Goal: Information Seeking & Learning: Learn about a topic

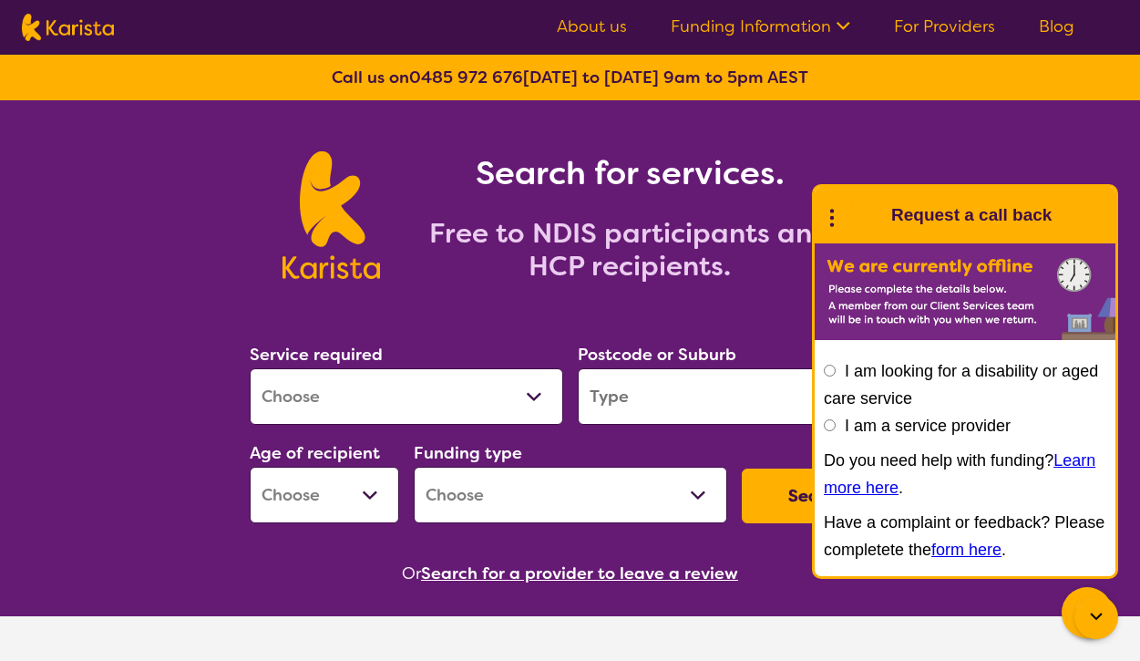
scroll to position [1, 0]
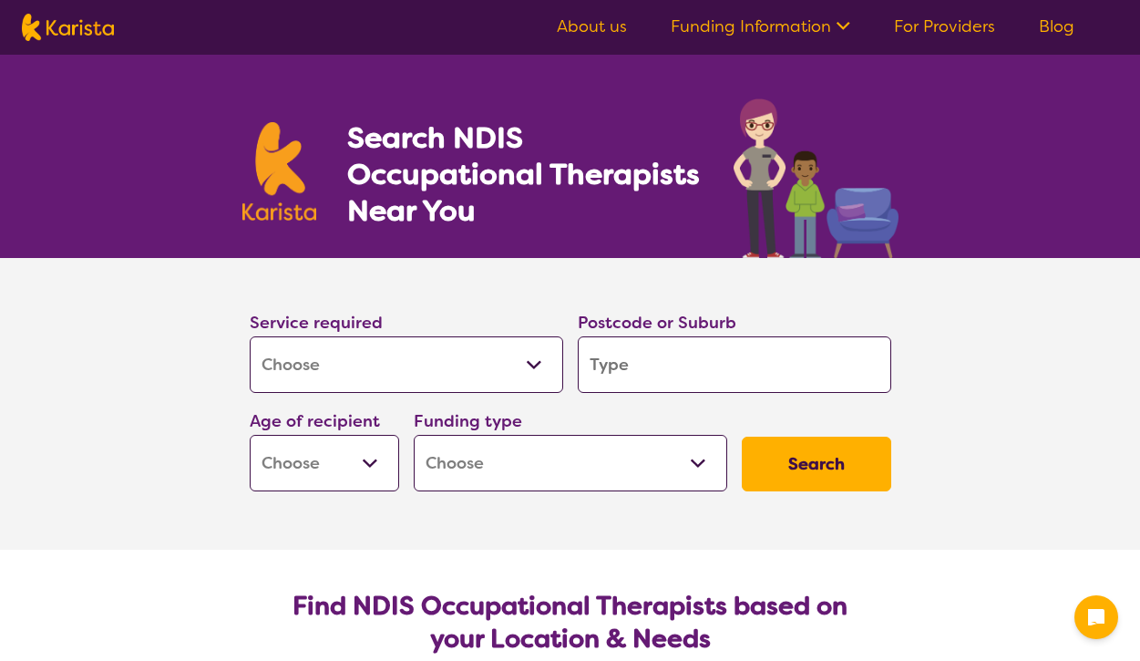
select select "[MEDICAL_DATA]"
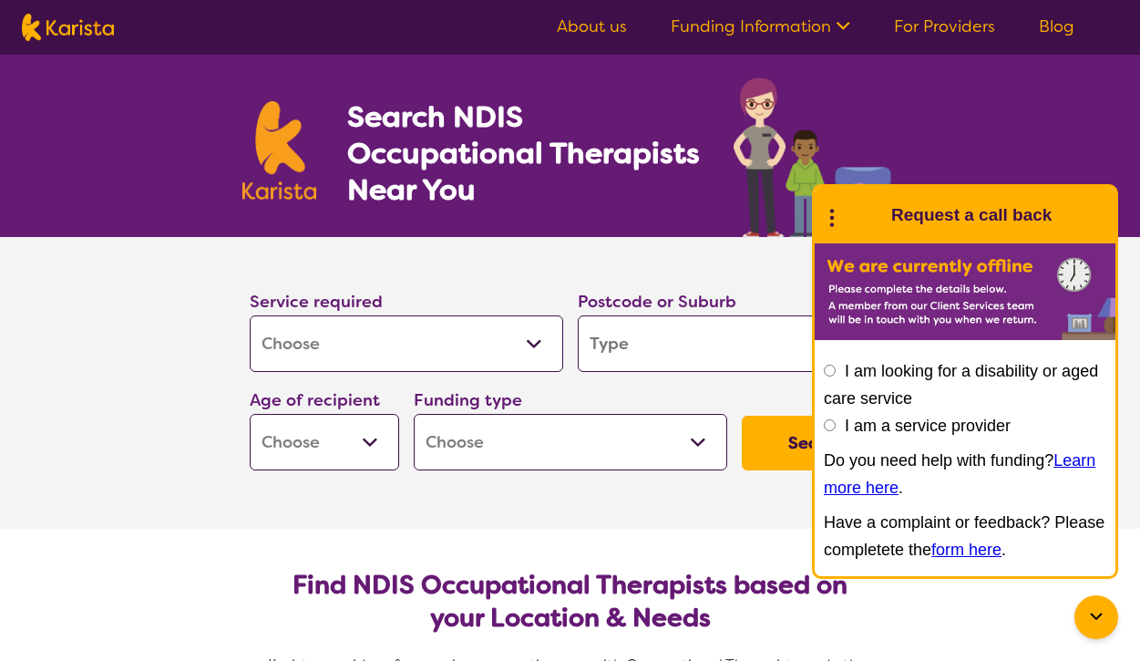
scroll to position [27, 0]
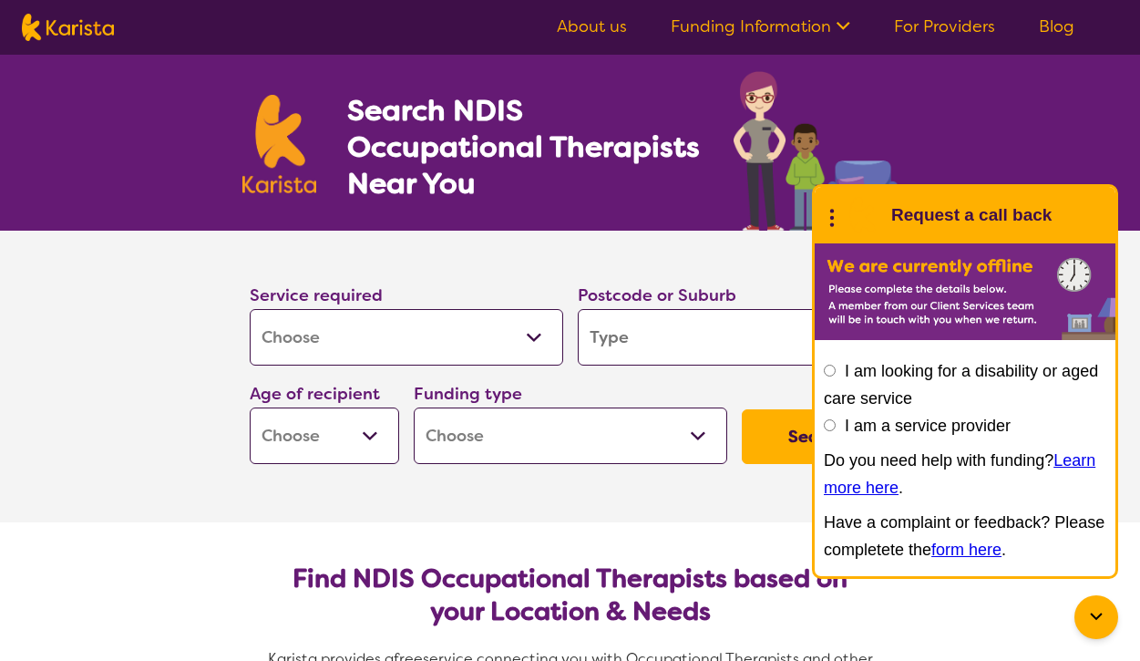
click at [206, 358] on section "Service required Allied Health Assistant Assessment ([MEDICAL_DATA] or [MEDICAL…" at bounding box center [570, 377] width 729 height 292
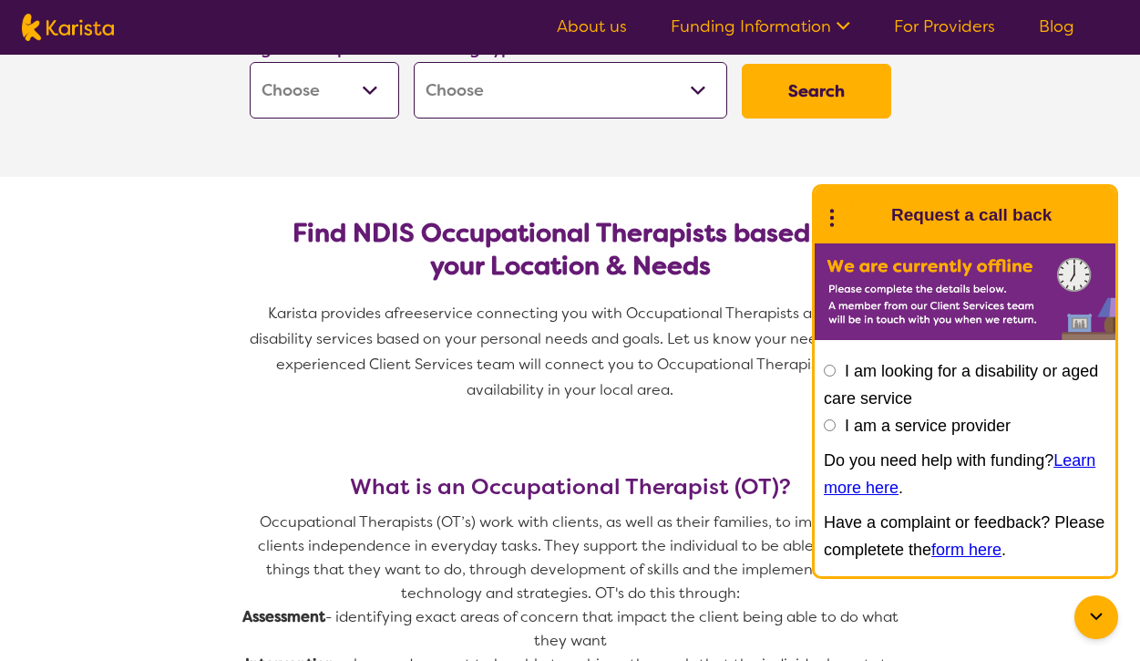
scroll to position [375, 0]
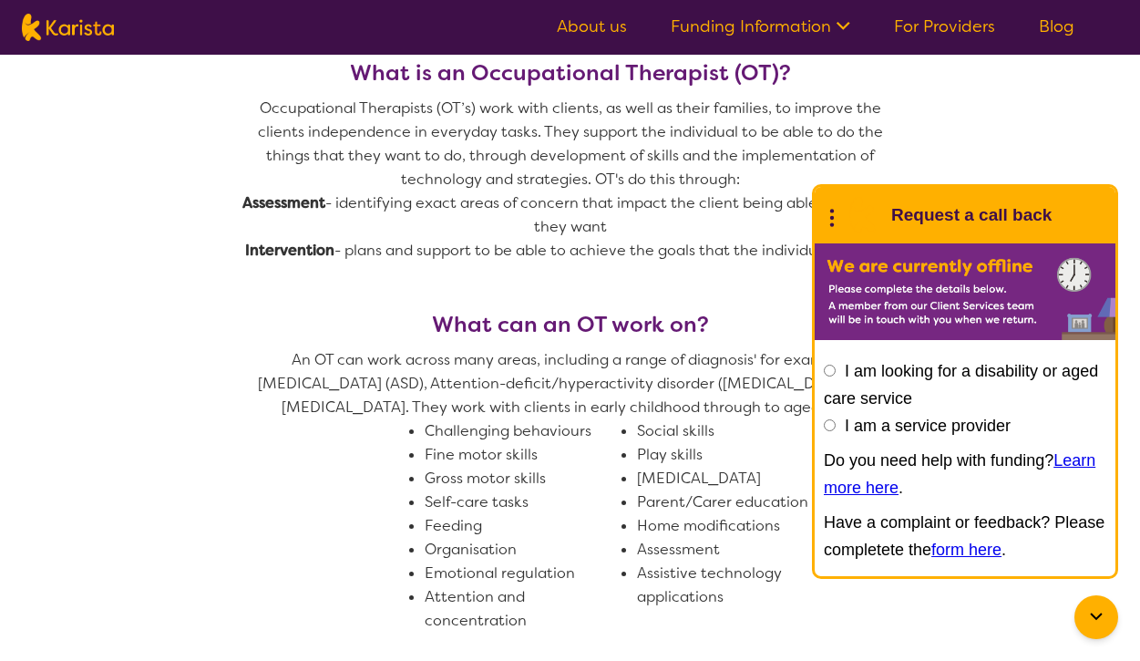
scroll to position [789, 1]
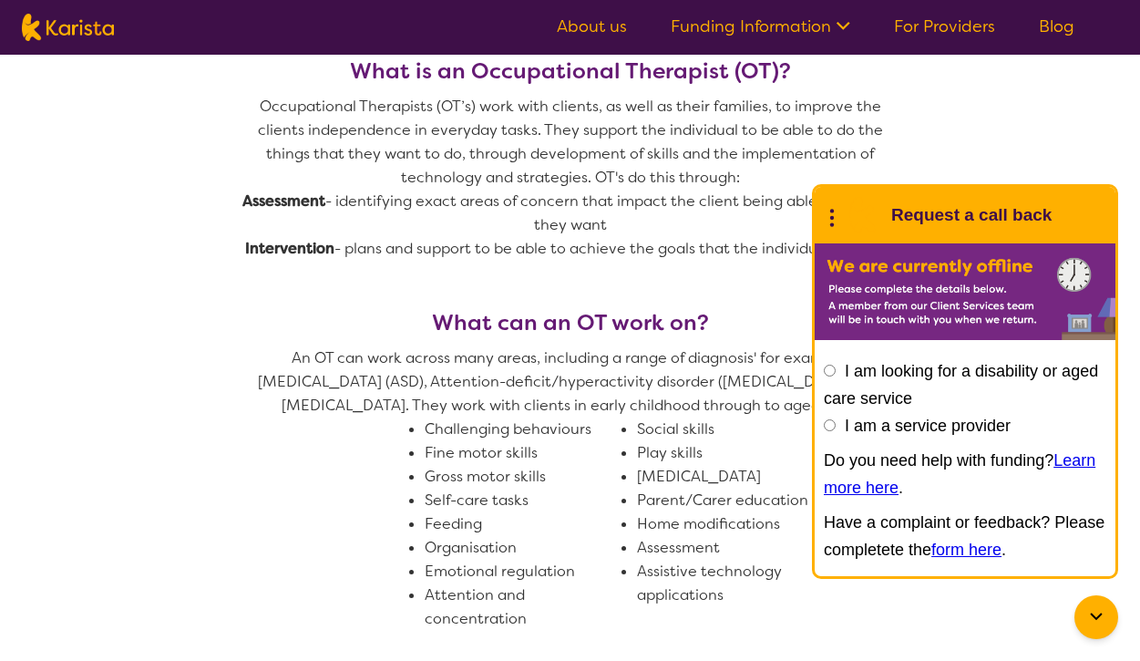
click at [205, 358] on section "What is an Occupational Therapist (OT)? Occupational Therapists (OT’s) work wit…" at bounding box center [570, 517] width 1140 height 1005
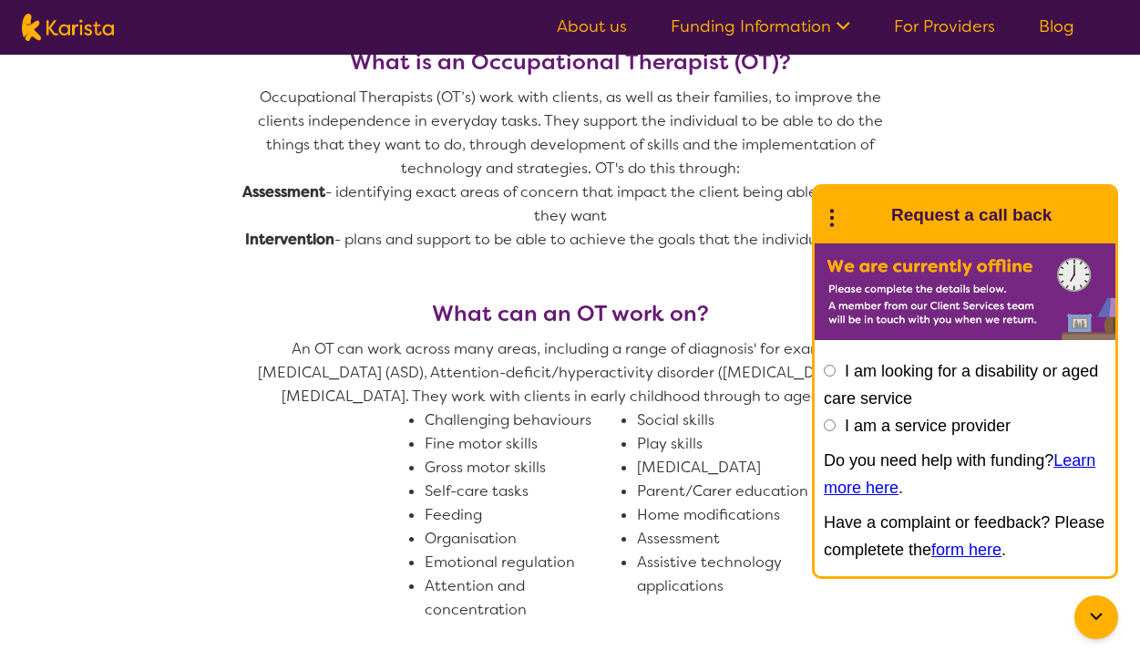
scroll to position [799, 0]
drag, startPoint x: 751, startPoint y: 285, endPoint x: 748, endPoint y: 260, distance: 25.7
click at [748, 260] on div "What is an Occupational Therapist (OT)? Occupational Therapists (OT’s) work wit…" at bounding box center [570, 174] width 656 height 252
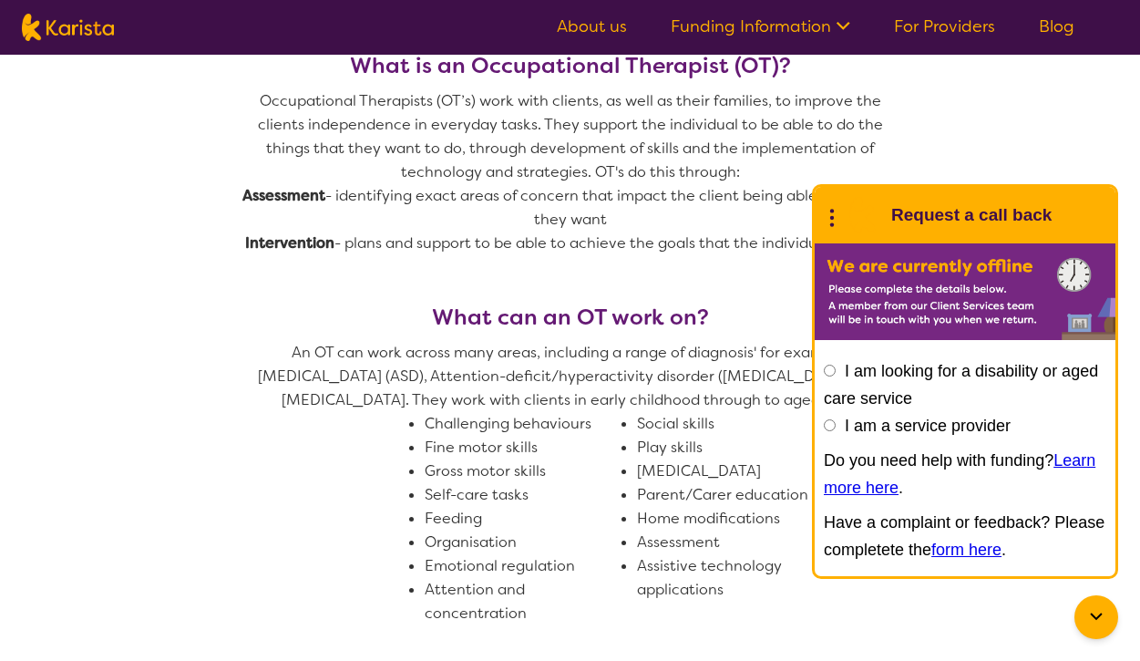
scroll to position [794, 0]
click at [716, 281] on div "What is an Occupational Therapist (OT)? Occupational Therapists (OT’s) work wit…" at bounding box center [570, 179] width 656 height 252
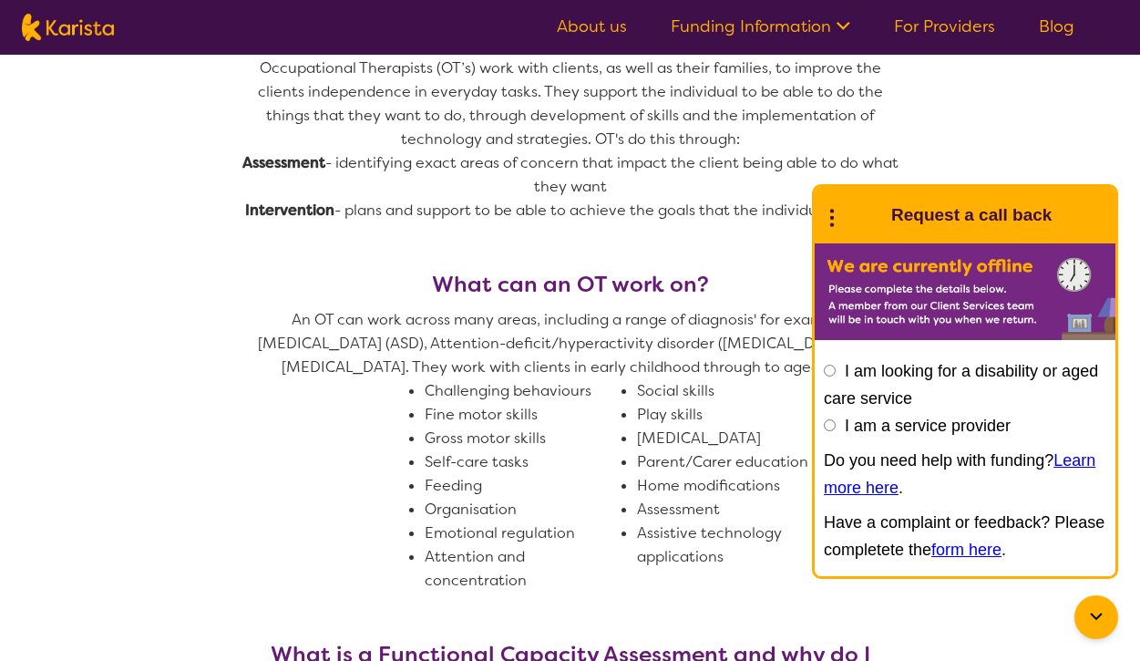
scroll to position [829, 0]
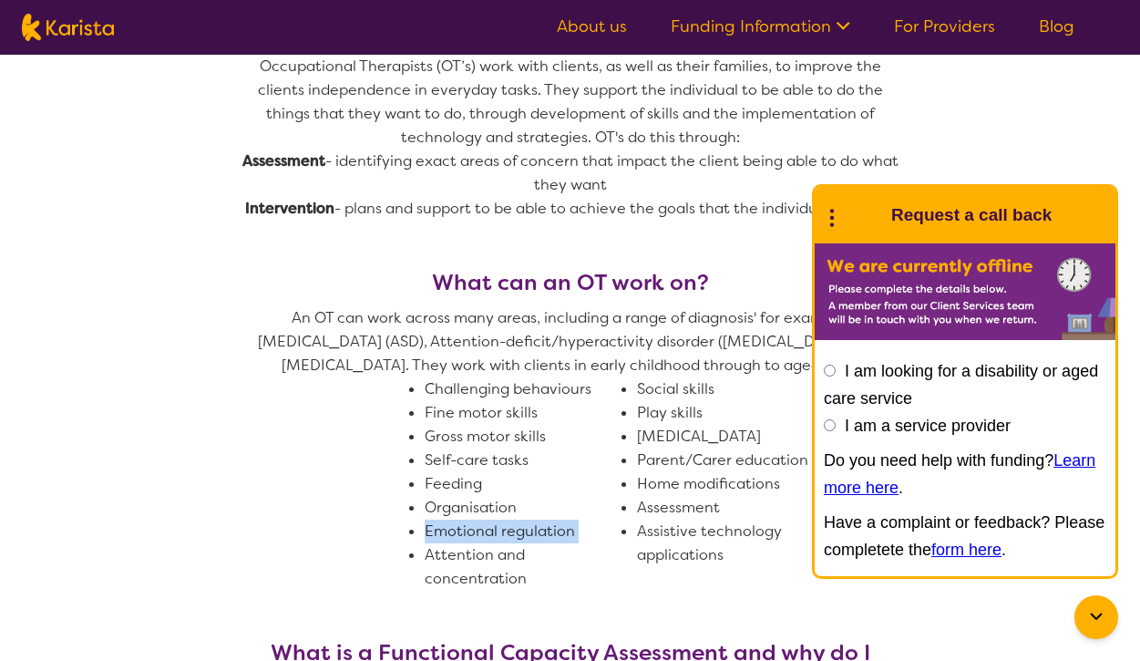
drag, startPoint x: 375, startPoint y: 572, endPoint x: 370, endPoint y: 557, distance: 16.2
click at [370, 557] on span "An OT can work across many areas, including a range of diagnosis' for example, …" at bounding box center [570, 448] width 656 height 284
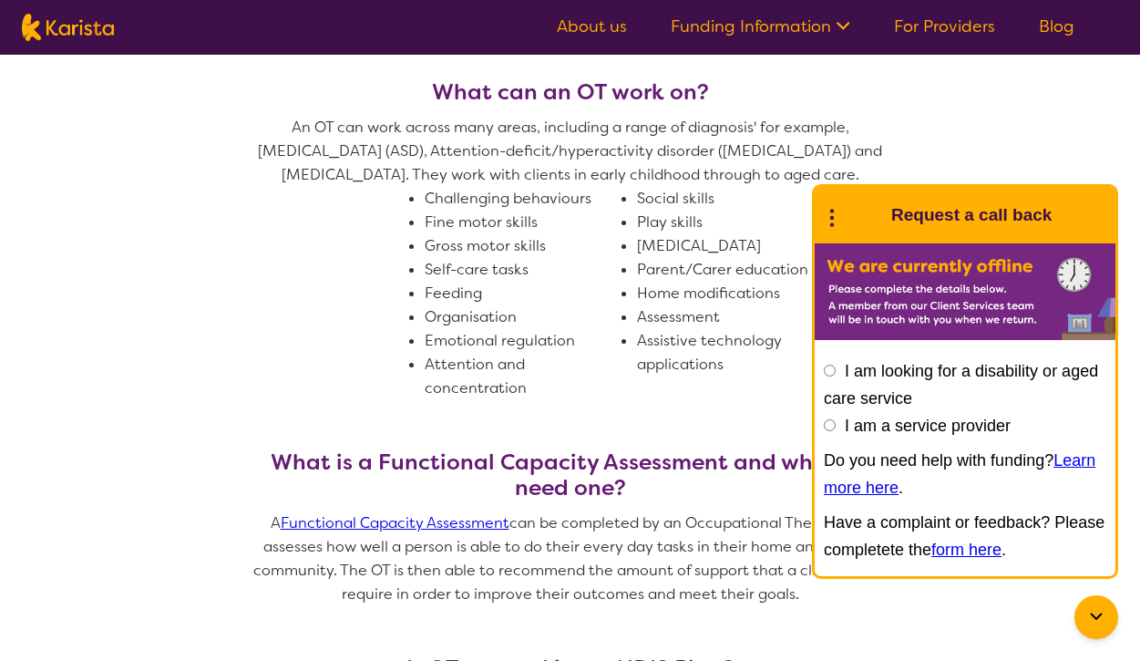
scroll to position [1023, 0]
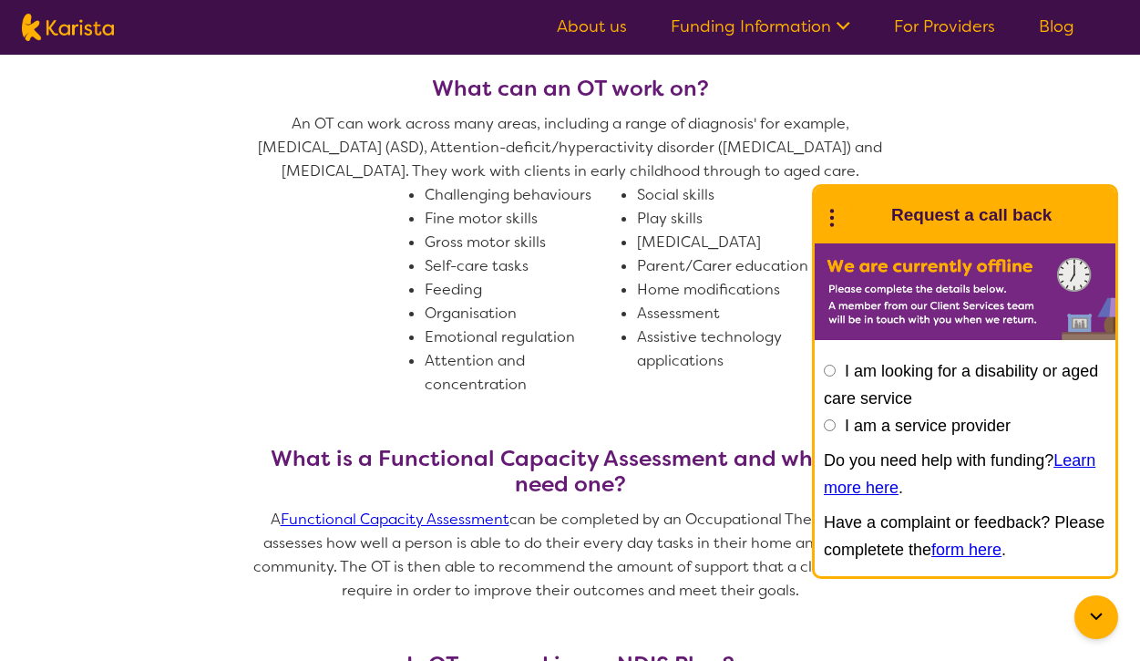
click at [225, 625] on section "What is an Occupational Therapist (OT)? Occupational Therapists (OT’s) work wit…" at bounding box center [571, 282] width 700 height 1005
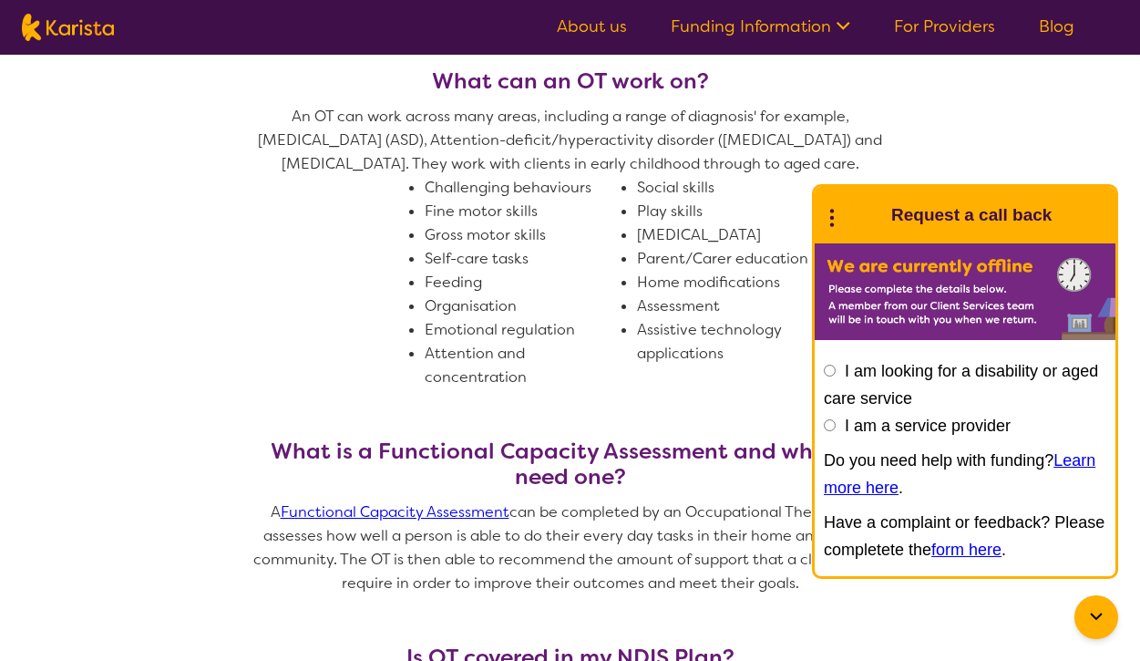
scroll to position [1036, 0]
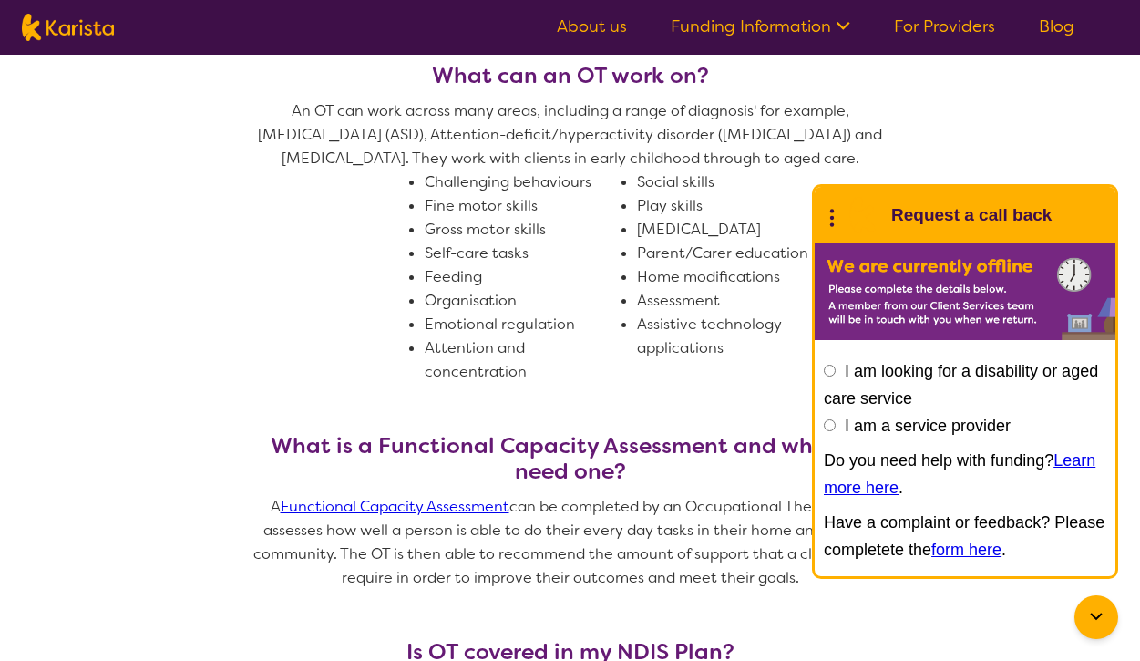
click at [225, 625] on section "What is an Occupational Therapist (OT)? Occupational Therapists (OT’s) work wit…" at bounding box center [571, 270] width 700 height 1005
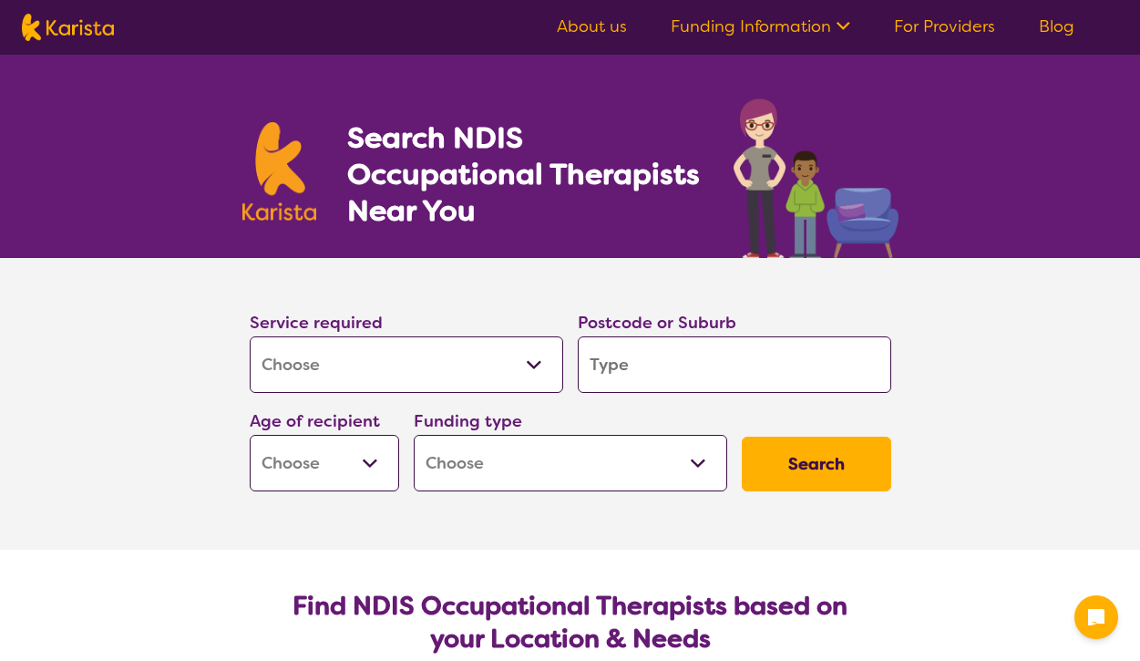
select select "[MEDICAL_DATA]"
